Goal: Task Accomplishment & Management: Use online tool/utility

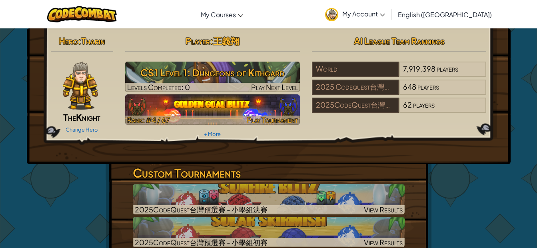
click at [196, 100] on img at bounding box center [212, 109] width 175 height 30
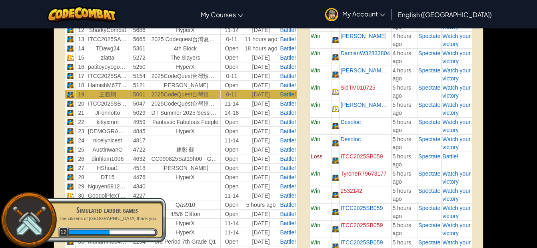
scroll to position [400, 0]
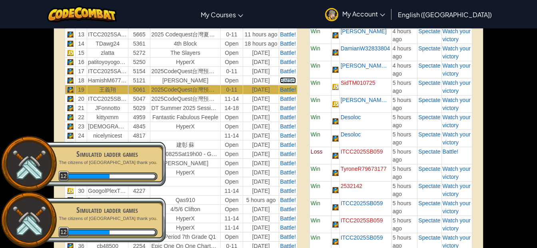
click at [288, 79] on span "Battle!" at bounding box center [288, 80] width 16 height 6
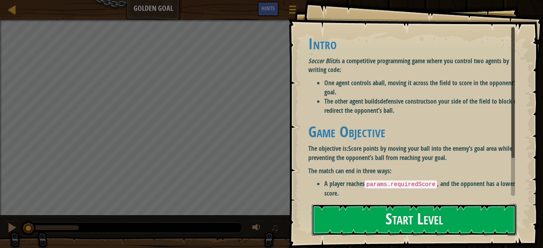
drag, startPoint x: 380, startPoint y: 207, endPoint x: 379, endPoint y: 200, distance: 7.6
click at [379, 208] on button "Start Level" at bounding box center [414, 220] width 205 height 32
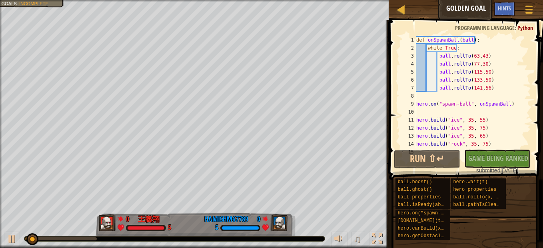
type textarea "[DOMAIN_NAME]("hole", 25, 95)"
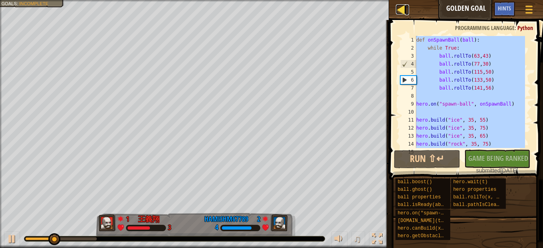
click at [400, 4] on div at bounding box center [401, 9] width 10 height 10
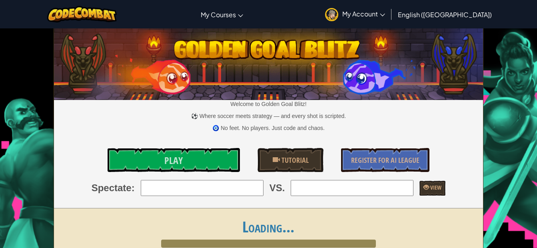
click at [385, 17] on span "My Account" at bounding box center [363, 14] width 43 height 8
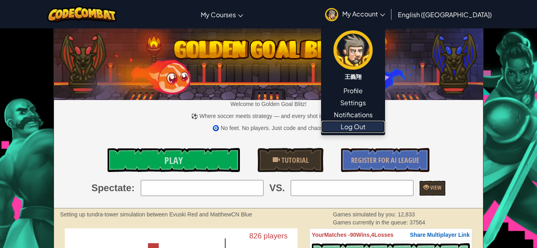
click at [384, 122] on link "Log Out" at bounding box center [352, 127] width 63 height 12
